Goal: Task Accomplishment & Management: Manage account settings

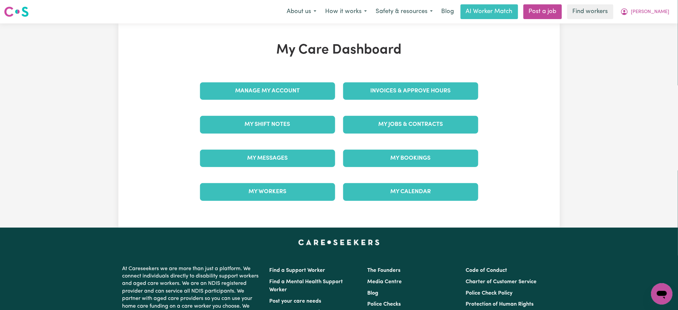
click at [319, 100] on div "Manage My Account" at bounding box center [267, 90] width 143 height 33
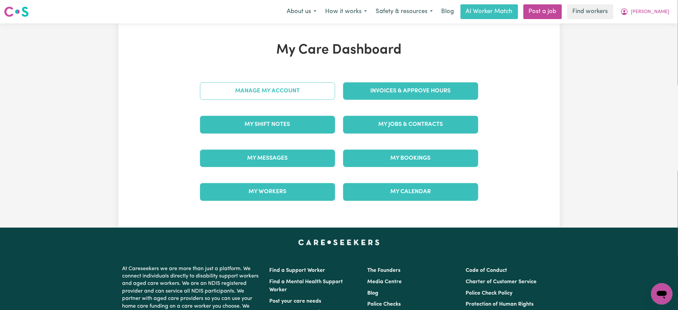
click at [322, 88] on link "Manage My Account" at bounding box center [267, 90] width 135 height 17
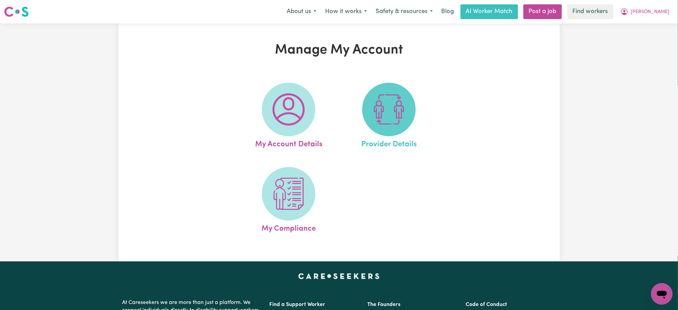
click at [378, 100] on img at bounding box center [389, 109] width 32 height 32
select select "AGED_HOME_CARE"
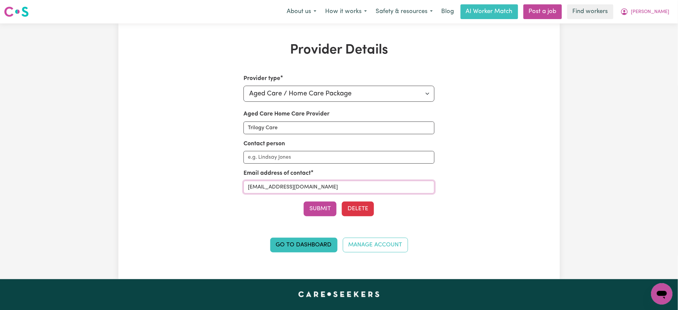
click at [365, 189] on input "[EMAIL_ADDRESS][DOMAIN_NAME]" at bounding box center [338, 187] width 191 height 13
type input "[EMAIL_ADDRESS][DOMAIN_NAME]"
click at [660, 17] on button "[PERSON_NAME]" at bounding box center [645, 12] width 58 height 14
click at [656, 24] on link "My Dashboard" at bounding box center [647, 26] width 53 height 13
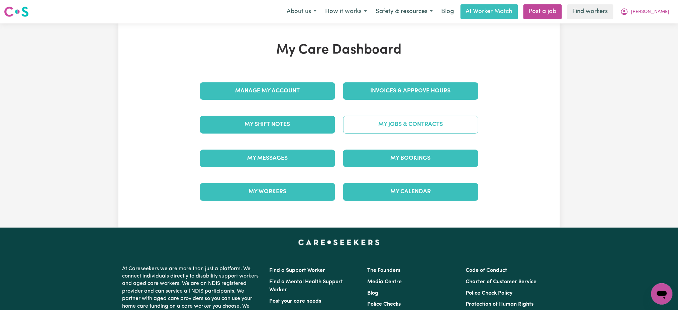
click at [424, 129] on link "My Jobs & Contracts" at bounding box center [410, 124] width 135 height 17
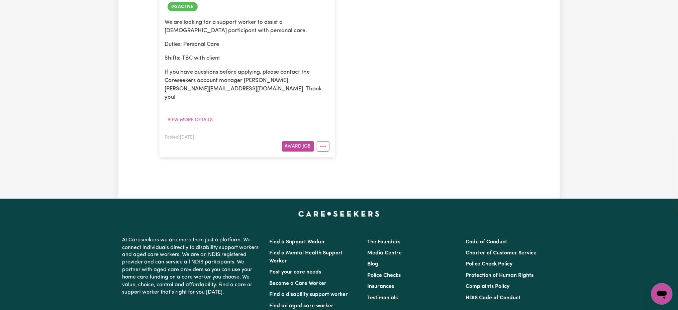
scroll to position [223, 0]
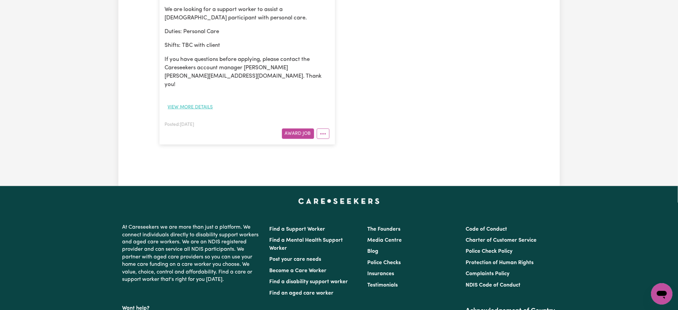
click at [199, 102] on button "View more details" at bounding box center [190, 107] width 51 height 10
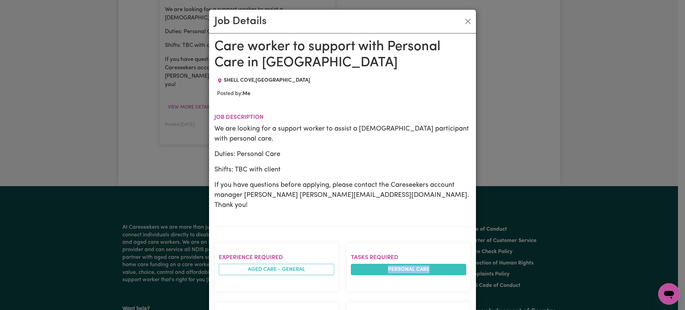
drag, startPoint x: 383, startPoint y: 258, endPoint x: 451, endPoint y: 258, distance: 67.9
click at [451, 264] on li "Personal care" at bounding box center [408, 269] width 115 height 11
copy li "Personal care"
drag, startPoint x: 542, startPoint y: 166, endPoint x: 536, endPoint y: 161, distance: 7.6
click at [542, 165] on div "Job Details Care worker to support with Personal Care in [GEOGRAPHIC_DATA] , [G…" at bounding box center [342, 155] width 685 height 310
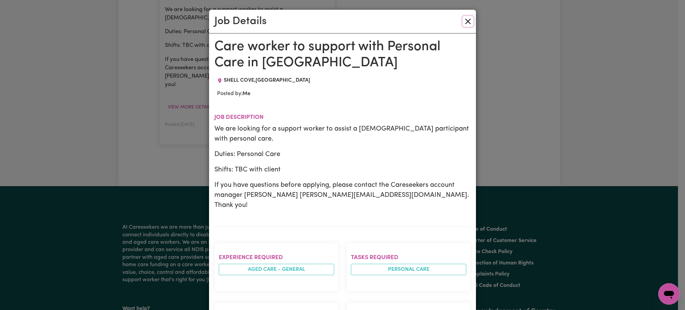
click at [463, 19] on button "Close" at bounding box center [468, 21] width 11 height 11
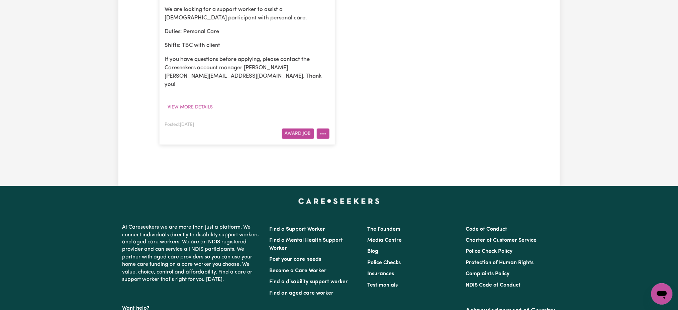
click at [324, 130] on icon "More options" at bounding box center [323, 133] width 7 height 7
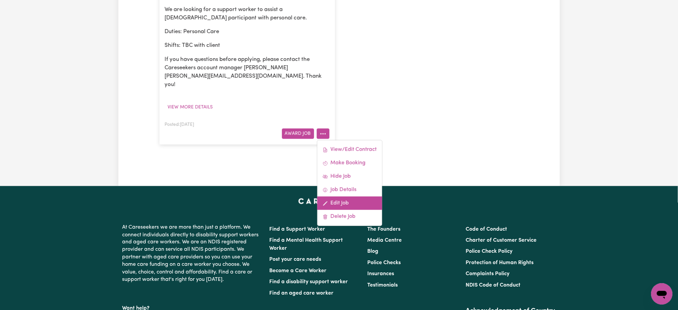
click at [339, 196] on link "Edit Job" at bounding box center [349, 202] width 65 height 13
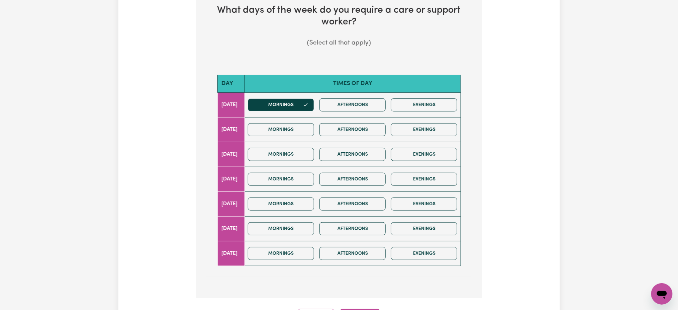
scroll to position [386, 0]
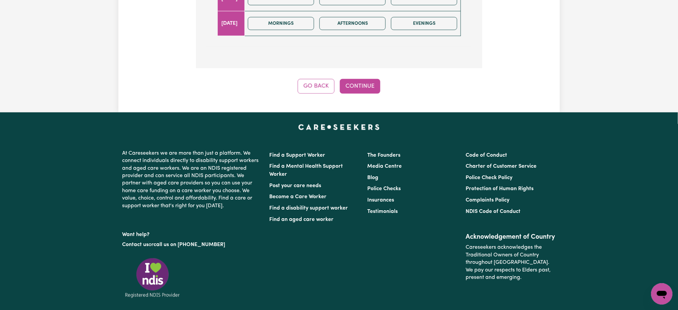
click at [366, 79] on button "Continue" at bounding box center [360, 86] width 40 height 15
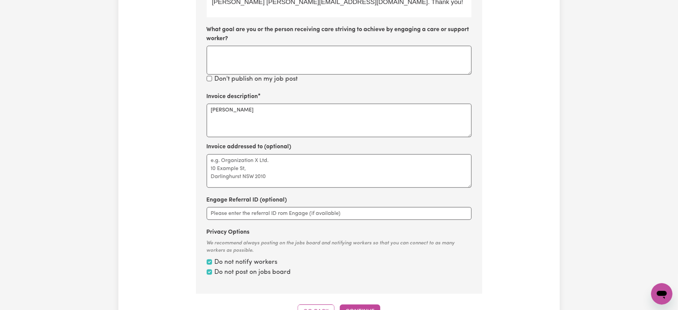
scroll to position [322, 0]
drag, startPoint x: 271, startPoint y: 89, endPoint x: 133, endPoint y: 89, distance: 138.1
click at [133, 89] on div "Update Job Post Care worker to support with Personal Care in [GEOGRAPHIC_DATA] …" at bounding box center [338, 19] width 441 height 599
paste textarea "Personal care"
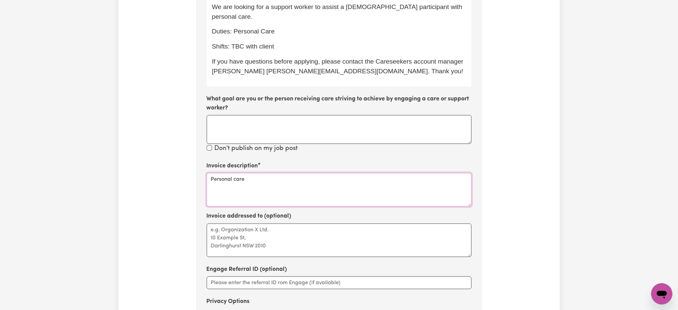
scroll to position [99, 0]
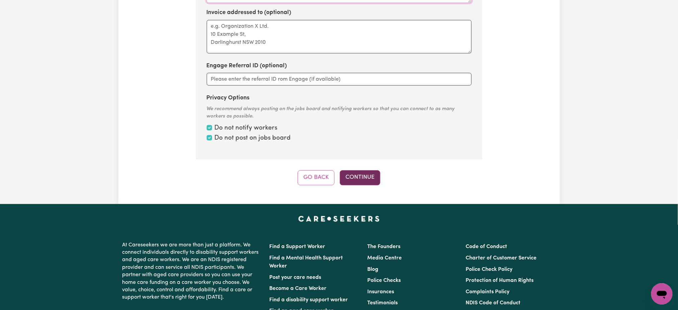
type textarea "Personal care"
click at [366, 170] on button "Continue" at bounding box center [360, 177] width 40 height 15
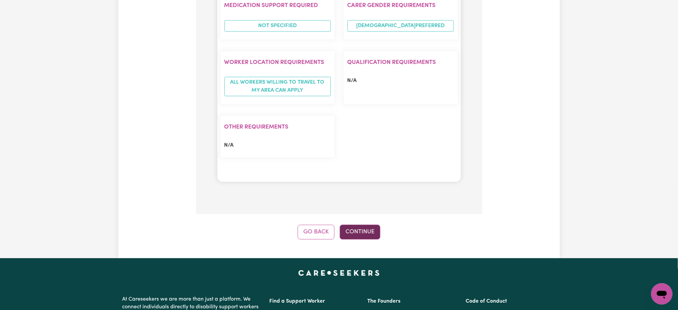
scroll to position [589, 0]
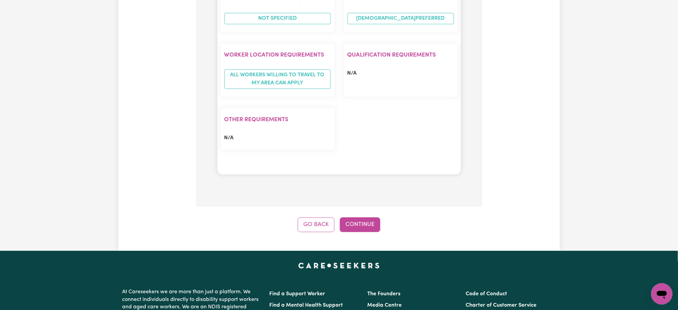
click at [368, 217] on button "Continue" at bounding box center [360, 224] width 40 height 15
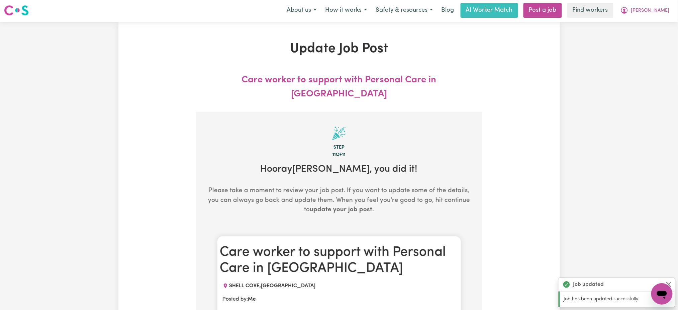
scroll to position [0, 0]
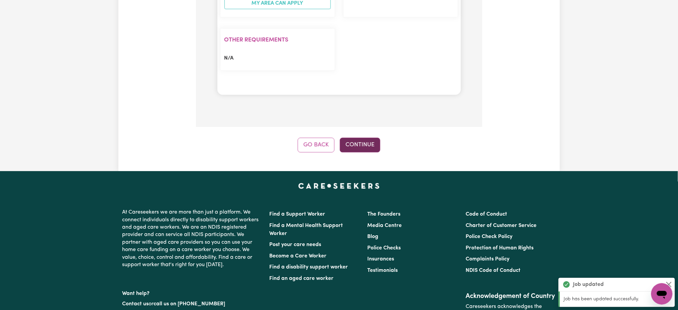
click at [375, 137] on button "Continue" at bounding box center [360, 144] width 40 height 15
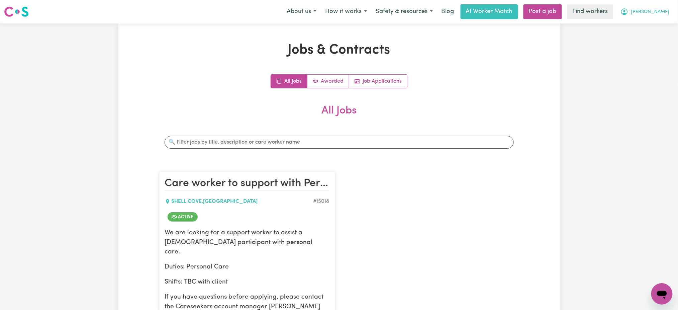
drag, startPoint x: 662, startPoint y: 10, endPoint x: 661, endPoint y: 14, distance: 3.7
click at [661, 10] on span "[PERSON_NAME]" at bounding box center [650, 11] width 38 height 7
click at [666, 30] on link "My Dashboard" at bounding box center [647, 26] width 53 height 13
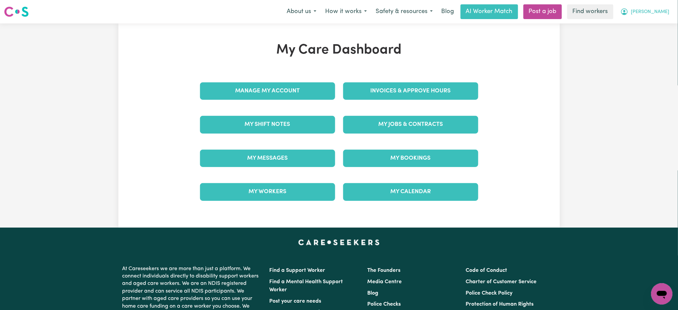
click at [670, 11] on button "[PERSON_NAME]" at bounding box center [645, 12] width 58 height 14
click at [661, 40] on link "Logout" at bounding box center [647, 38] width 53 height 13
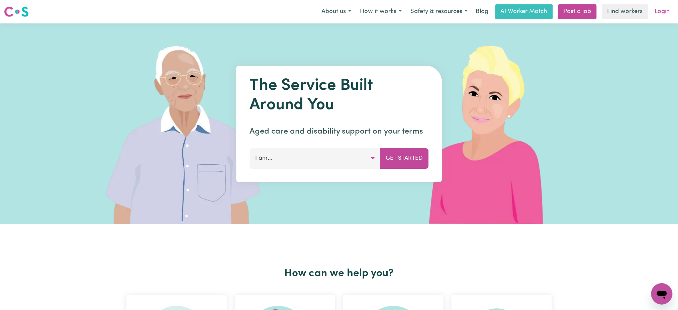
click at [667, 15] on link "Login" at bounding box center [662, 11] width 23 height 15
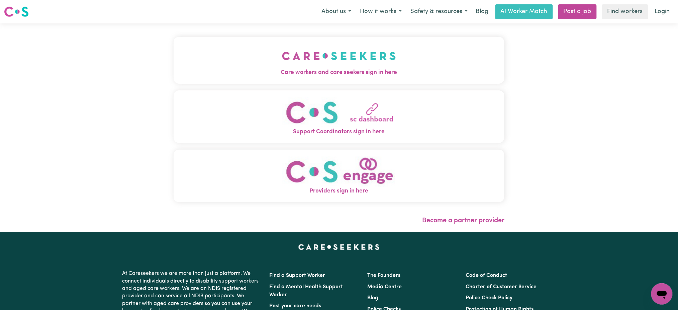
click at [296, 53] on img "Care workers and care seekers sign in here" at bounding box center [339, 55] width 114 height 25
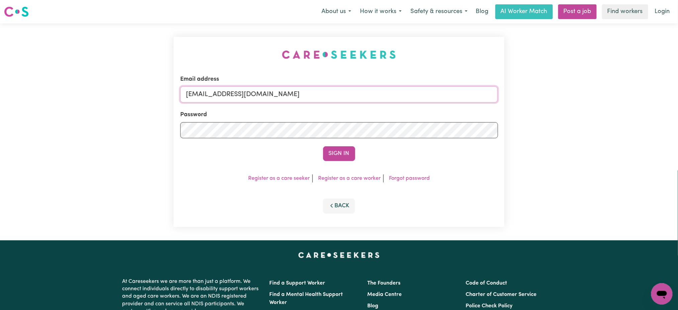
click at [215, 95] on input "[EMAIL_ADDRESS][DOMAIN_NAME]" at bounding box center [339, 94] width 318 height 16
drag, startPoint x: 250, startPoint y: 93, endPoint x: 399, endPoint y: 93, distance: 149.2
click at [399, 93] on input "[EMAIL_ADDRESS][DOMAIN_NAME]" at bounding box center [339, 94] width 318 height 16
type input "[EMAIL_ADDRESS][DOMAIN_NAME]"
click at [323, 146] on button "Sign In" at bounding box center [339, 153] width 32 height 15
